Goal: Information Seeking & Learning: Learn about a topic

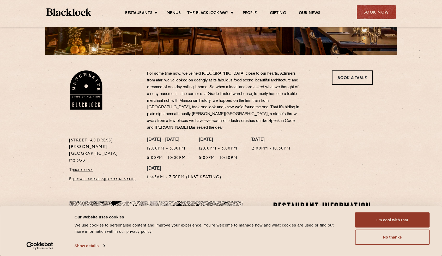
scroll to position [125, 0]
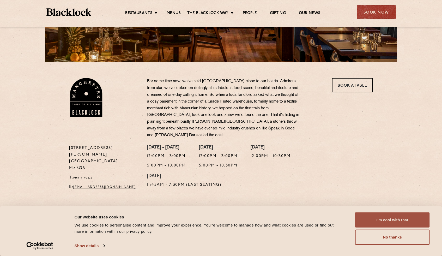
click at [394, 223] on button "I'm cool with that" at bounding box center [392, 219] width 75 height 15
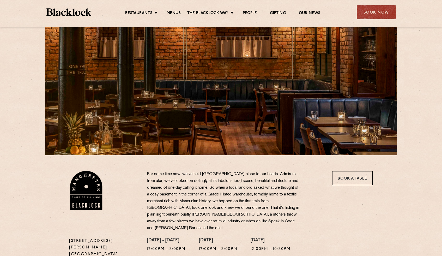
scroll to position [0, 0]
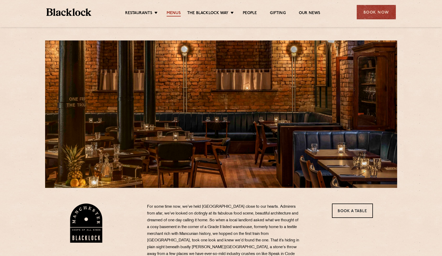
click at [173, 14] on link "Menus" at bounding box center [174, 14] width 14 height 6
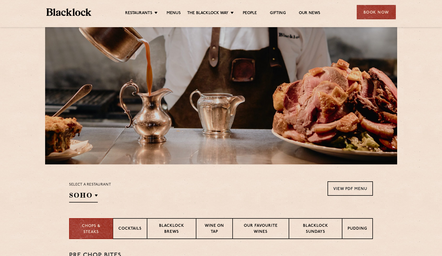
scroll to position [93, 0]
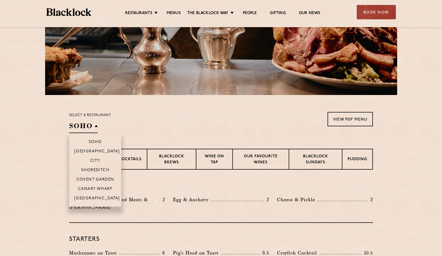
click at [95, 128] on h2 "SOHO" at bounding box center [83, 127] width 29 height 12
click at [103, 198] on p "[GEOGRAPHIC_DATA]" at bounding box center [97, 198] width 46 height 5
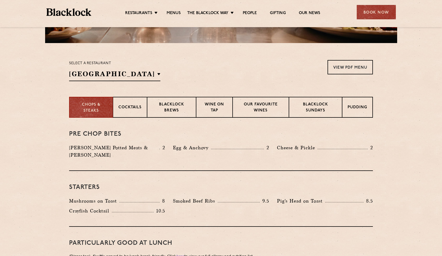
scroll to position [149, 0]
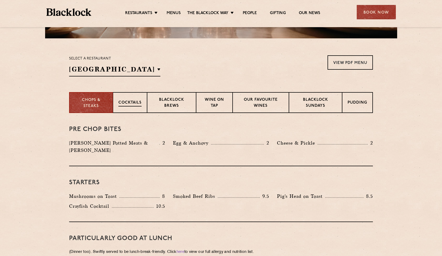
click at [135, 101] on p "Cocktails" at bounding box center [129, 103] width 23 height 7
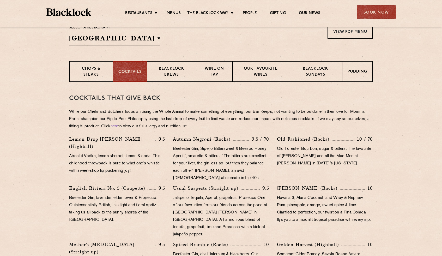
scroll to position [175, 0]
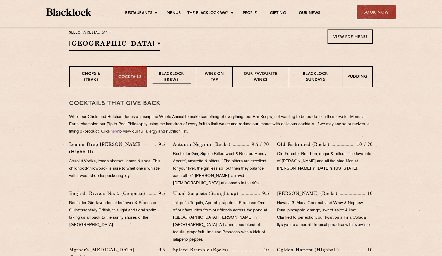
click at [188, 77] on p "Blacklock Brews" at bounding box center [172, 77] width 38 height 12
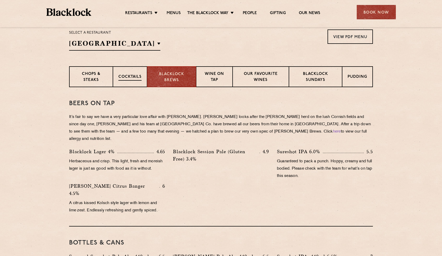
click at [130, 69] on div "Cocktails" at bounding box center [130, 76] width 34 height 21
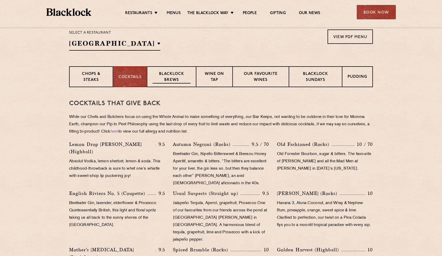
click at [163, 76] on p "Blacklock Brews" at bounding box center [172, 77] width 38 height 12
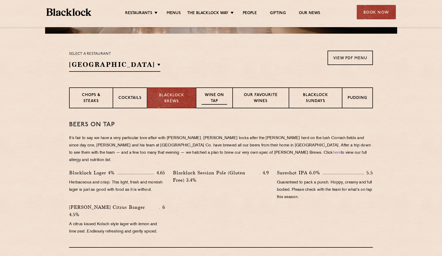
scroll to position [149, 0]
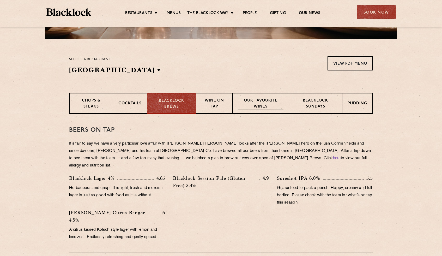
click at [272, 109] on p "Our favourite wines" at bounding box center [260, 104] width 45 height 12
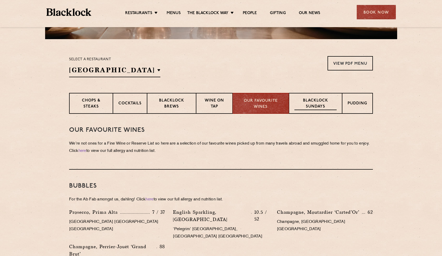
click at [303, 101] on p "Blacklock Sundays" at bounding box center [316, 104] width 42 height 12
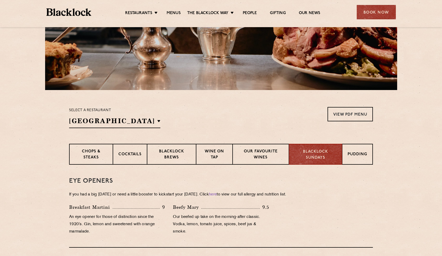
scroll to position [101, 0]
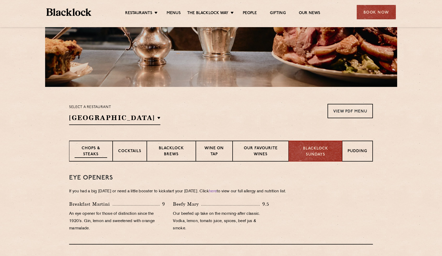
click at [93, 144] on div "Chops & Steaks" at bounding box center [91, 151] width 44 height 21
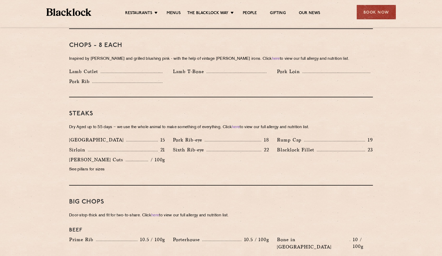
scroll to position [268, 0]
